Goal: Task Accomplishment & Management: Use online tool/utility

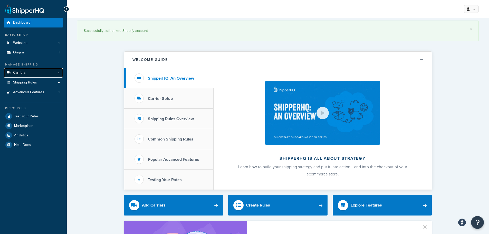
click at [24, 73] on span "Carriers" at bounding box center [19, 73] width 13 height 4
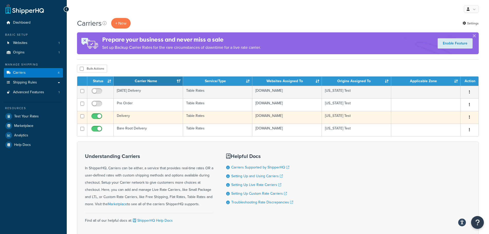
click at [141, 118] on td "Delivery" at bounding box center [148, 117] width 69 height 13
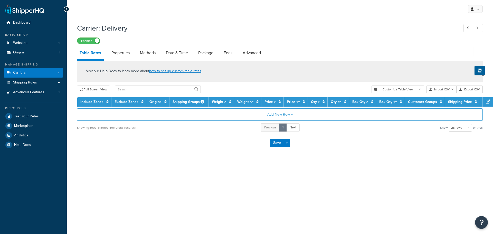
select select "25"
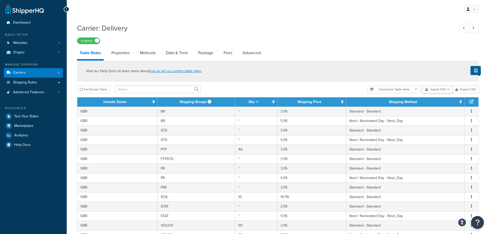
click at [449, 90] on icon "button" at bounding box center [448, 89] width 3 height 3
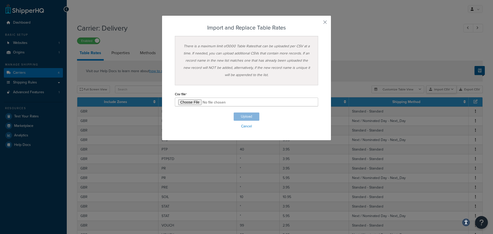
click at [446, 93] on div "Customize Table View Show all columns Show selected columns Import CSV Import a…" at bounding box center [426, 89] width 111 height 8
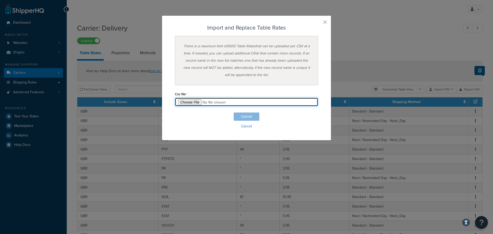
click at [182, 103] on input "file" at bounding box center [246, 102] width 143 height 9
type input "C:\fakepath\UK Delivery [DATE].csv"
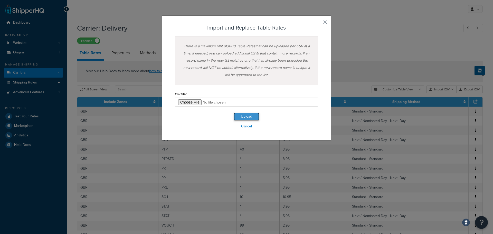
click at [241, 117] on button "Upload" at bounding box center [247, 116] width 26 height 8
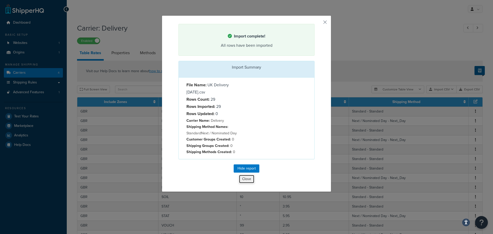
click at [247, 179] on button "Close" at bounding box center [247, 179] width 16 height 9
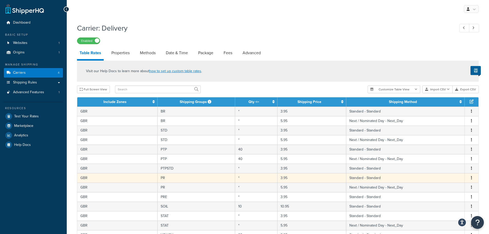
scroll to position [182, 0]
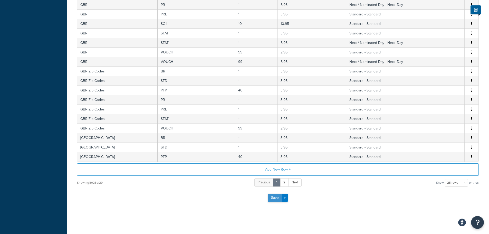
click at [275, 199] on button "Save" at bounding box center [275, 198] width 14 height 8
